Goal: Task Accomplishment & Management: Manage account settings

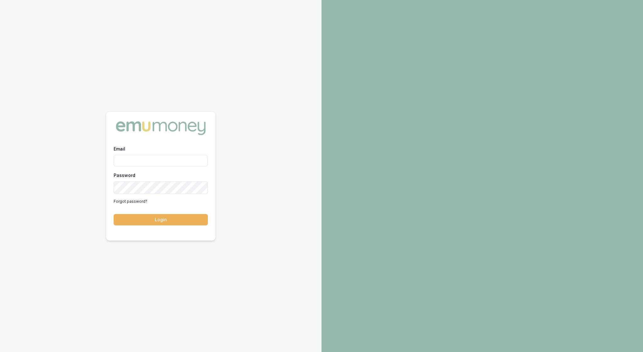
type input "rachael.connors@emumoney.com.au"
click at [167, 222] on button "Login" at bounding box center [161, 219] width 94 height 11
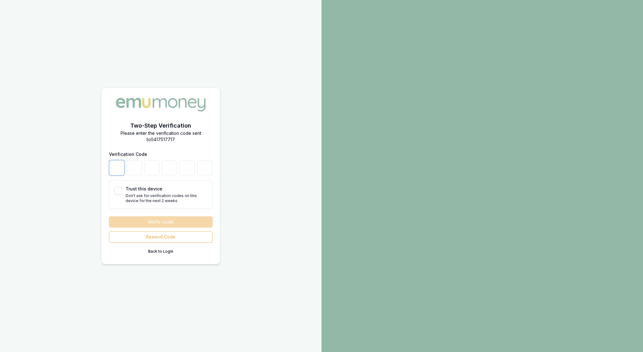
click at [110, 163] on input "number" at bounding box center [116, 167] width 15 height 15
type input "2"
type input "1"
type input "5"
type input "3"
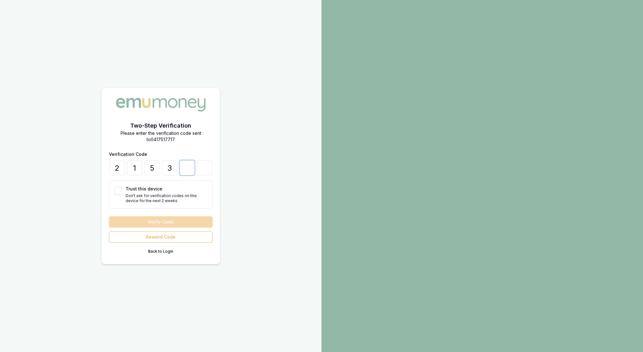
type input "9"
type input "6"
click at [121, 188] on button "Trust this device" at bounding box center [118, 191] width 8 height 8
checkbox input "true"
click at [175, 226] on button "Verify Code" at bounding box center [161, 221] width 104 height 11
